Goal: Task Accomplishment & Management: Manage account settings

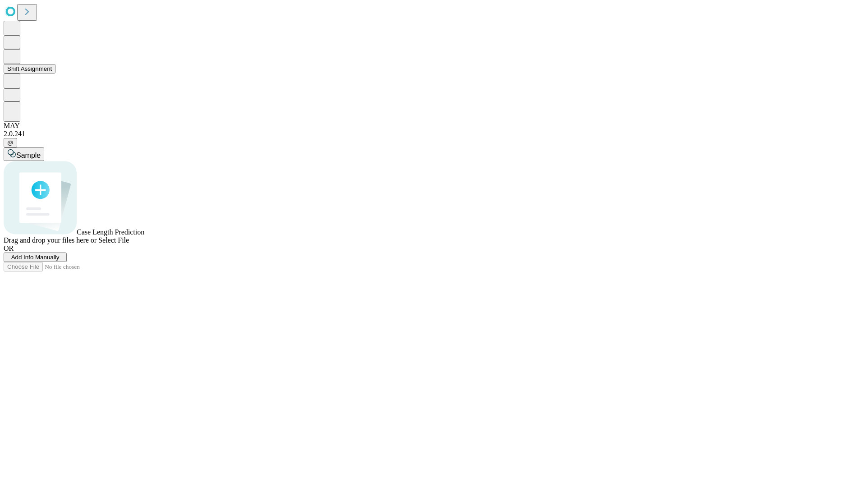
click at [55, 74] on button "Shift Assignment" at bounding box center [30, 68] width 52 height 9
